Goal: Task Accomplishment & Management: Manage account settings

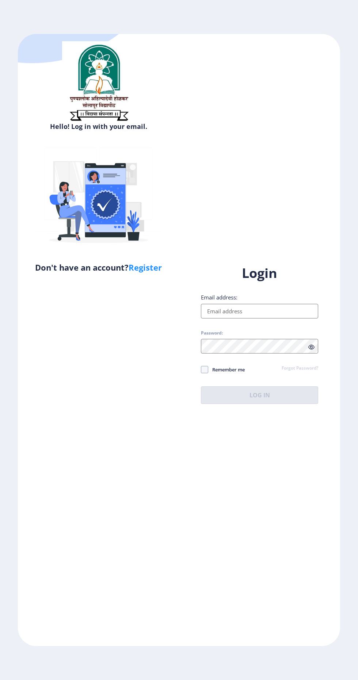
click at [215, 318] on input "Email address:" at bounding box center [259, 311] width 117 height 15
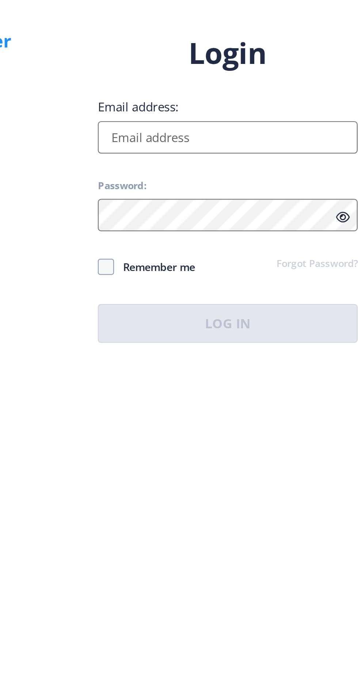
type input "[EMAIL_ADDRESS][DOMAIN_NAME]"
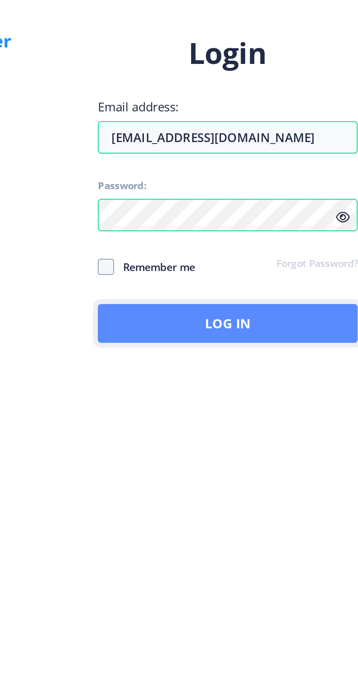
click at [212, 404] on button "Log In" at bounding box center [259, 395] width 117 height 18
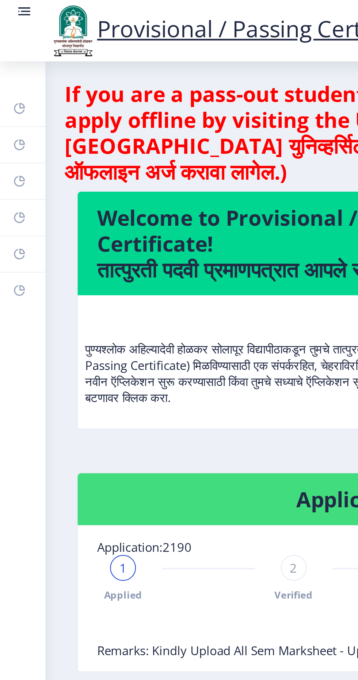
click at [8, 5] on circle at bounding box center [8, 5] width 1 height 1
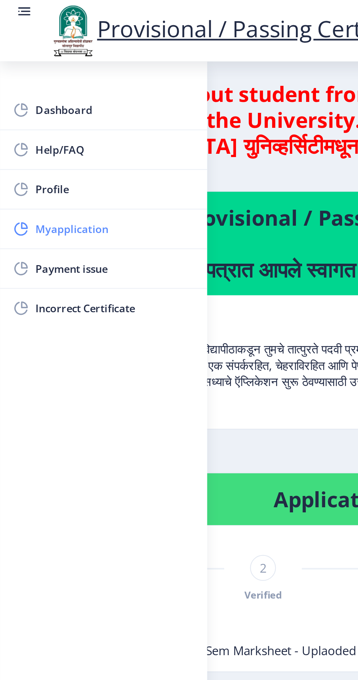
click at [21, 103] on span "Myapplication" at bounding box center [52, 103] width 72 height 9
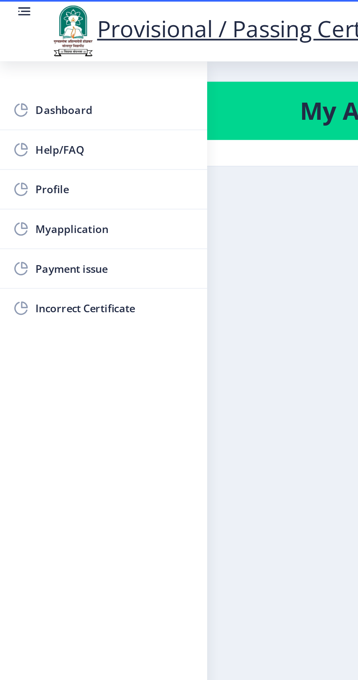
click at [11, 4] on rect at bounding box center [10, 3] width 5 height 1
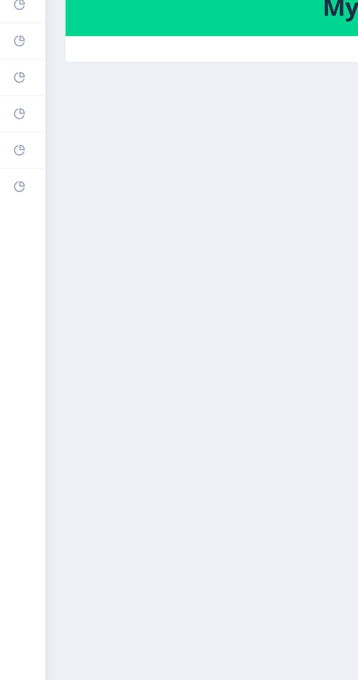
scroll to position [28, 0]
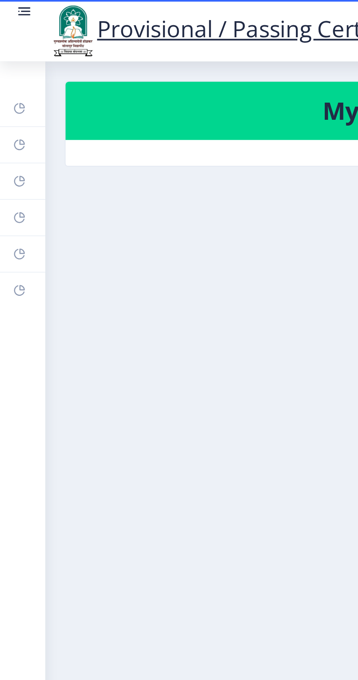
click at [7, 9] on rect at bounding box center [10, 4] width 7 height 7
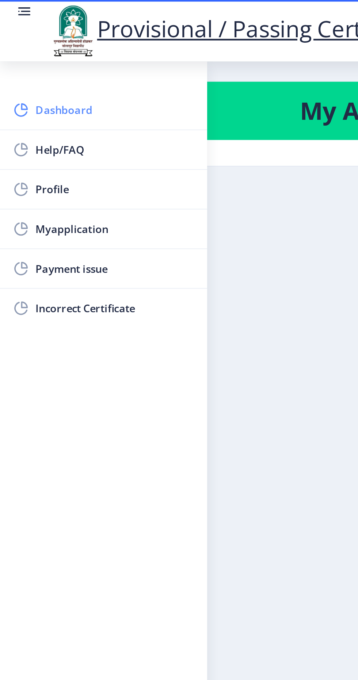
click at [23, 54] on link "Dashboard" at bounding box center [46, 50] width 93 height 18
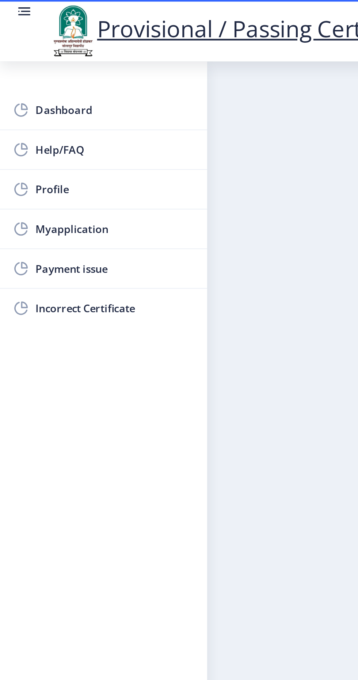
click at [8, 5] on circle at bounding box center [8, 5] width 1 height 1
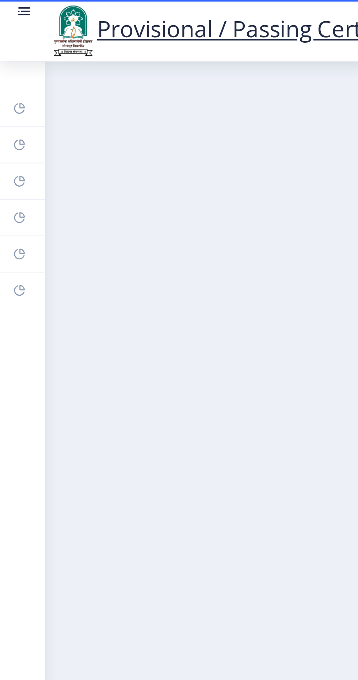
click at [11, 9] on rect at bounding box center [10, 4] width 7 height 7
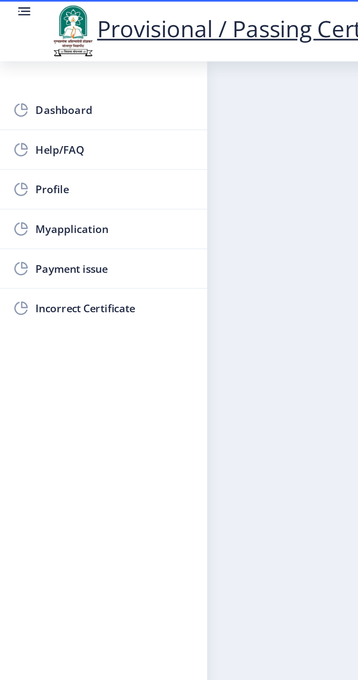
click at [8, 5] on circle at bounding box center [8, 5] width 1 height 1
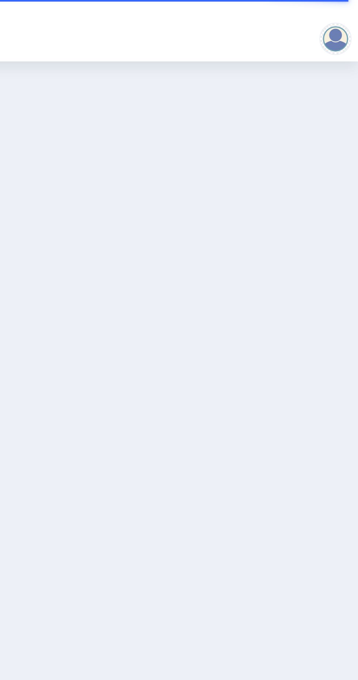
scroll to position [28, 0]
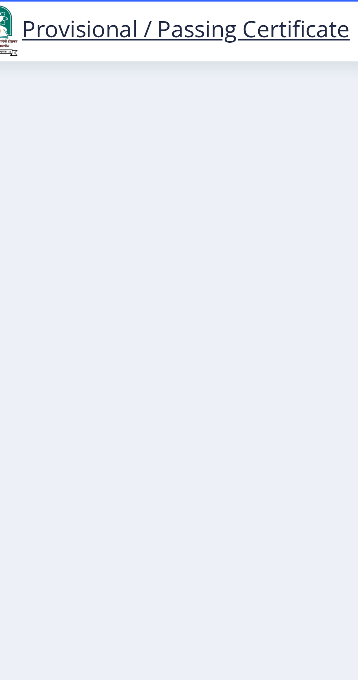
click at [74, 20] on link "Provisional / Passing Certificate" at bounding box center [107, 13] width 170 height 14
click at [75, 18] on link "Provisional / Passing Certificate" at bounding box center [107, 13] width 170 height 14
